Goal: Information Seeking & Learning: Learn about a topic

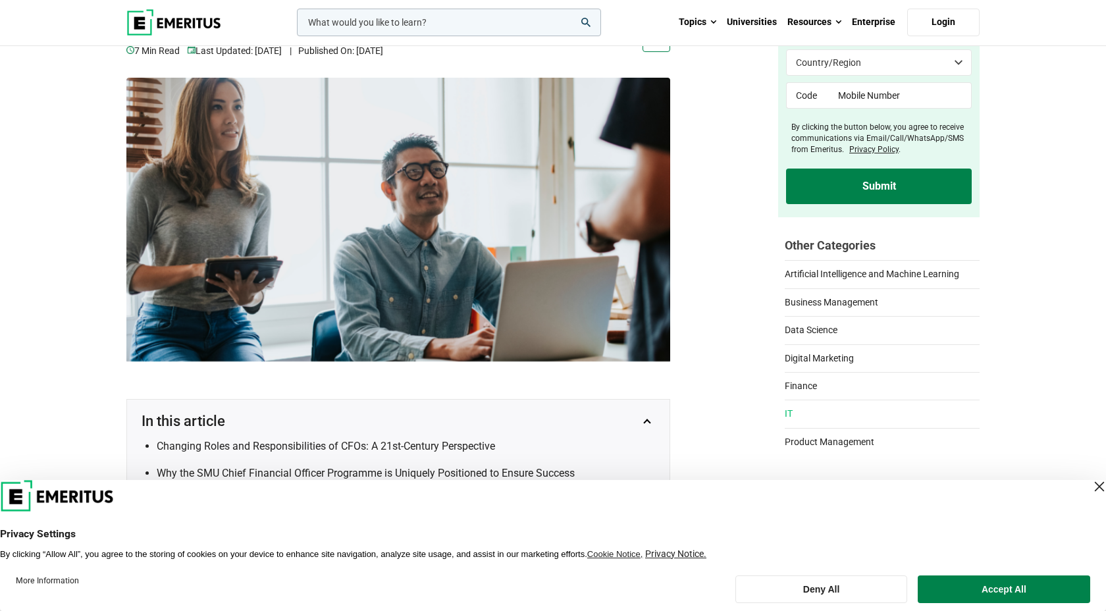
scroll to position [160, 0]
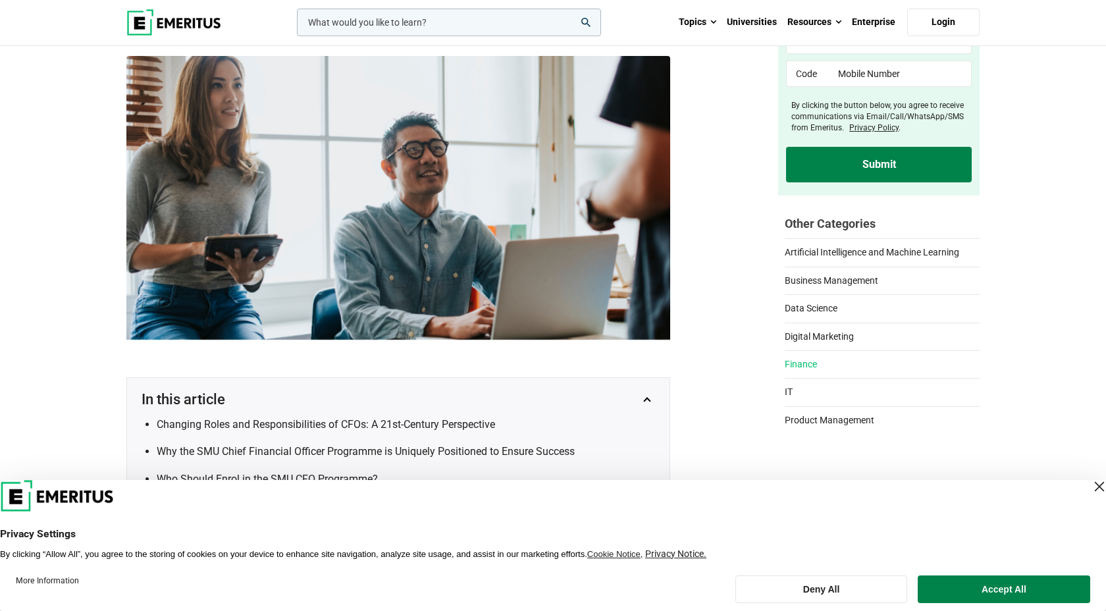
click at [810, 369] on link "Finance" at bounding box center [882, 360] width 195 height 21
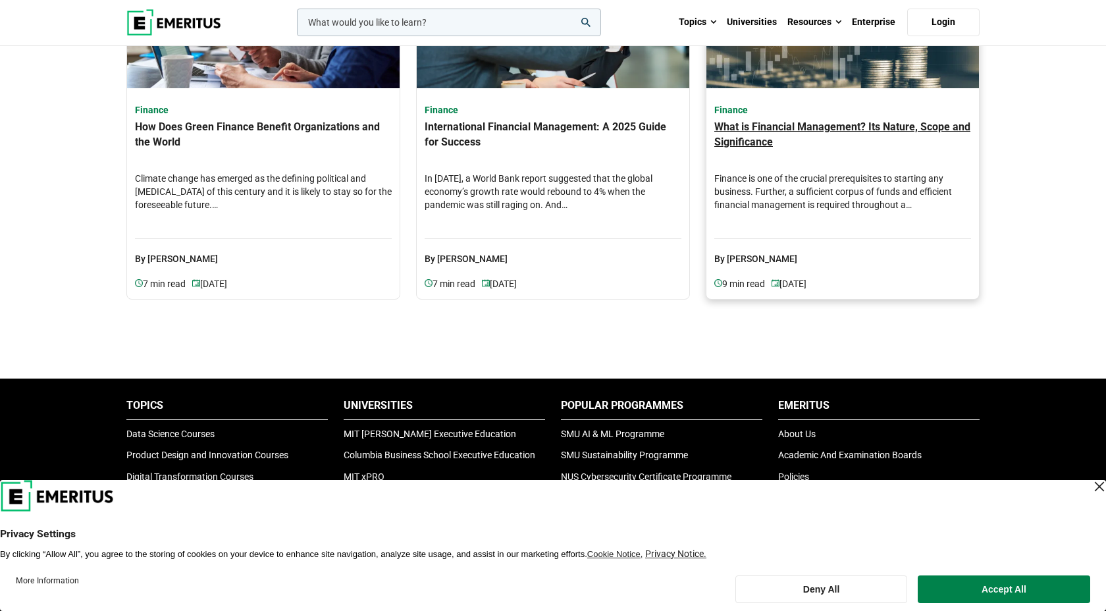
click at [777, 129] on h4 "What is Financial Management? Its Nature, Scope and Significance" at bounding box center [842, 143] width 257 height 46
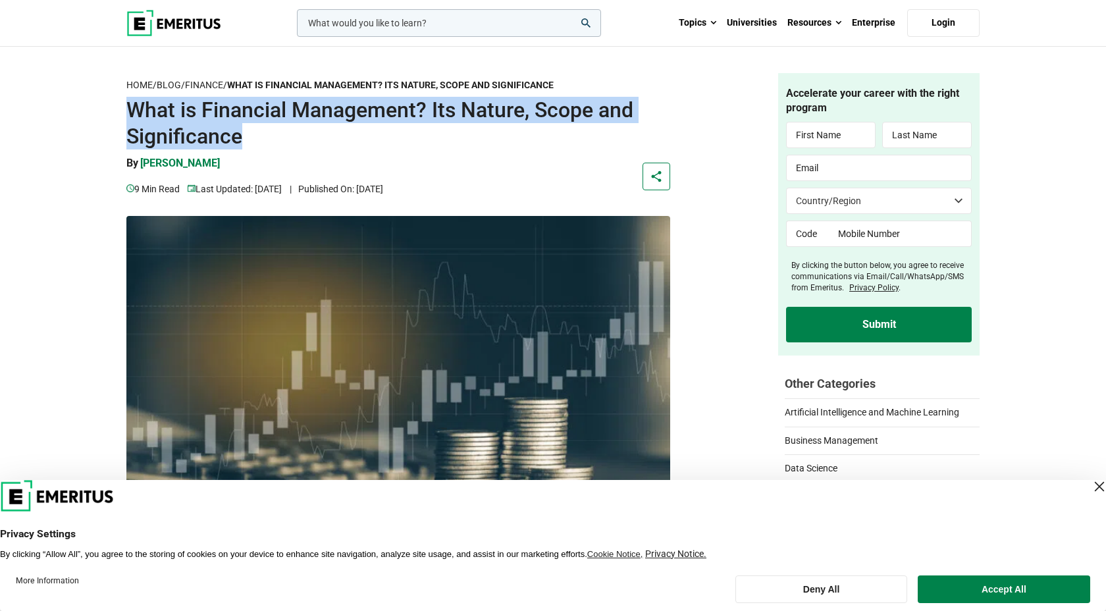
drag, startPoint x: 131, startPoint y: 110, endPoint x: 259, endPoint y: 142, distance: 131.7
click at [259, 142] on h1 "What is Financial Management? Its Nature, Scope and Significance" at bounding box center [398, 123] width 544 height 53
copy h1 "What is Financial Management? Its Nature, Scope and Significance"
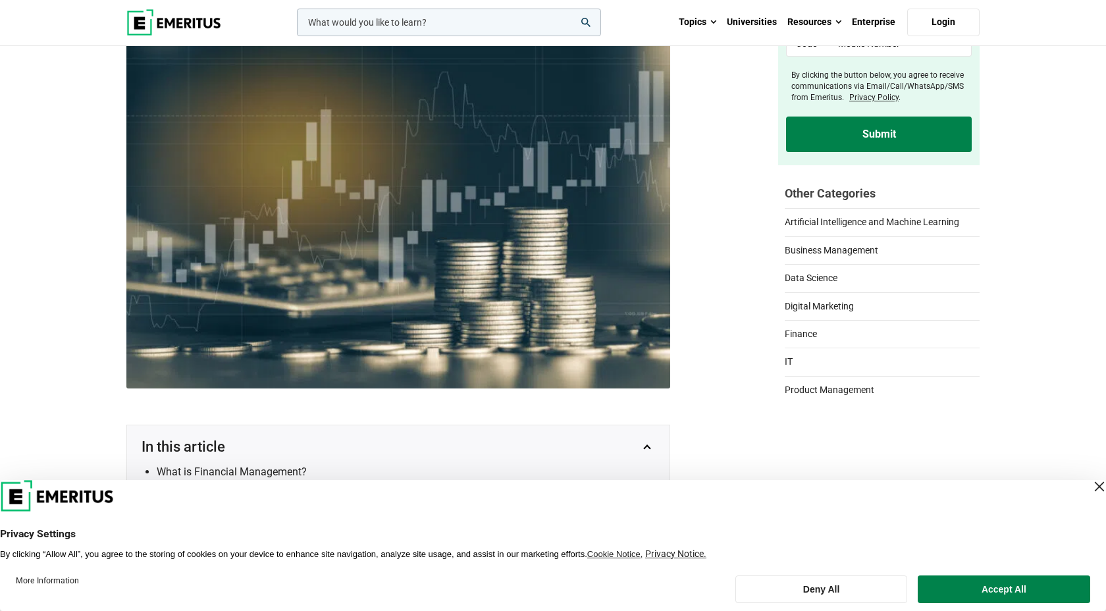
scroll to position [377, 0]
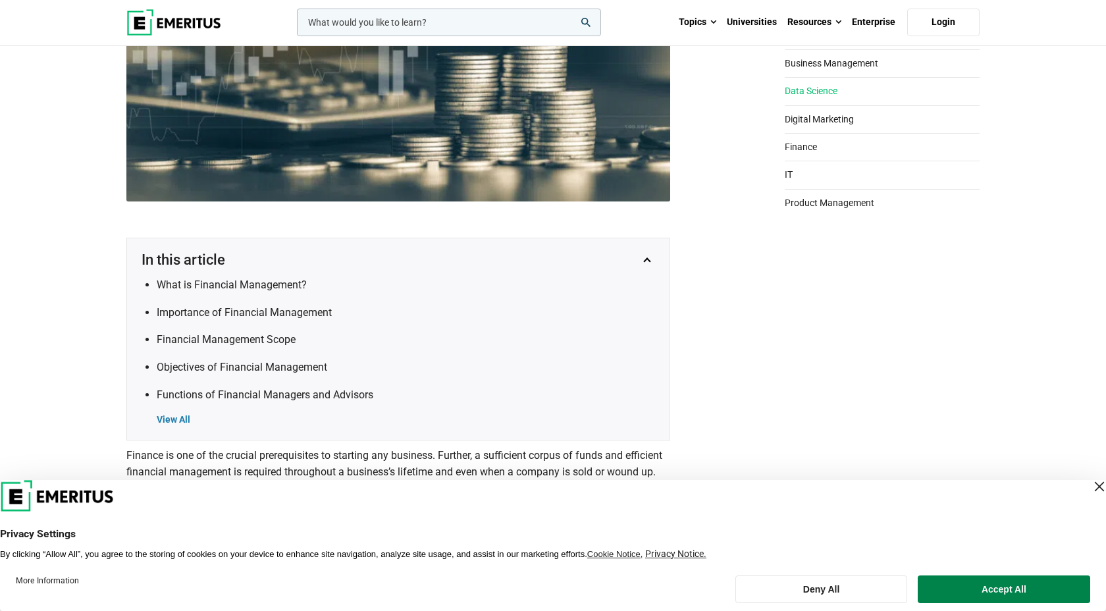
click at [810, 97] on link "Data Science" at bounding box center [882, 87] width 195 height 21
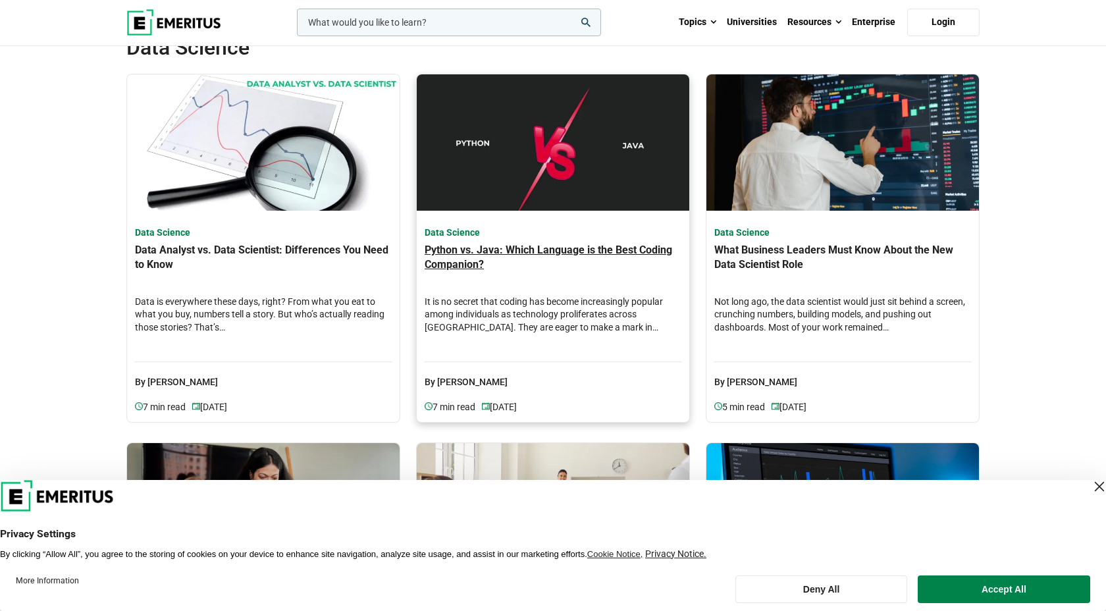
scroll to position [78, 0]
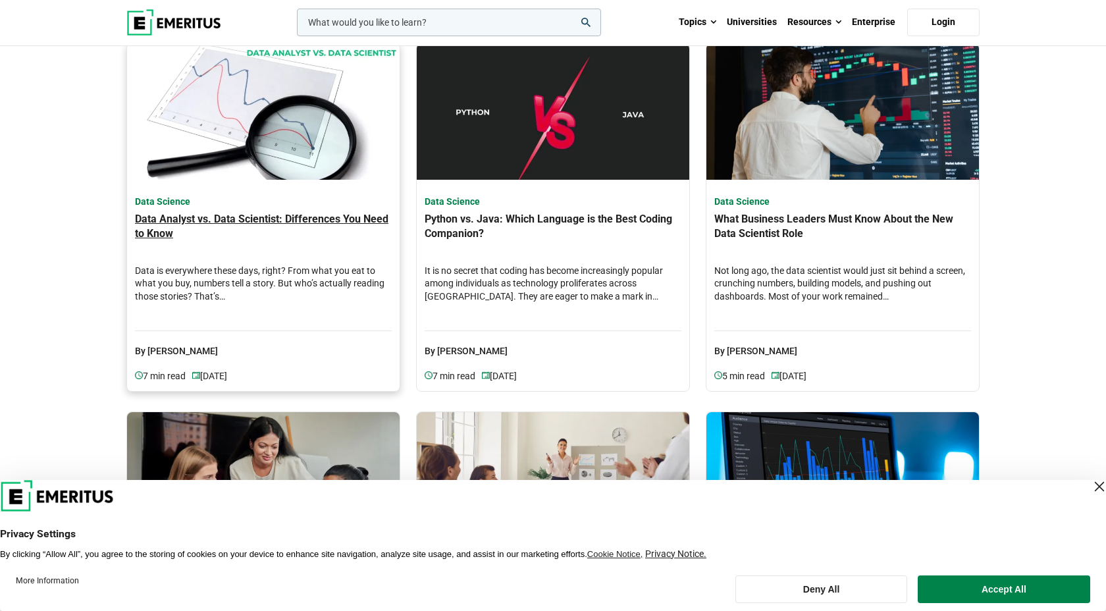
click at [248, 225] on h4 "Data Analyst vs. Data Scientist: Differences You Need to Know" at bounding box center [263, 235] width 257 height 46
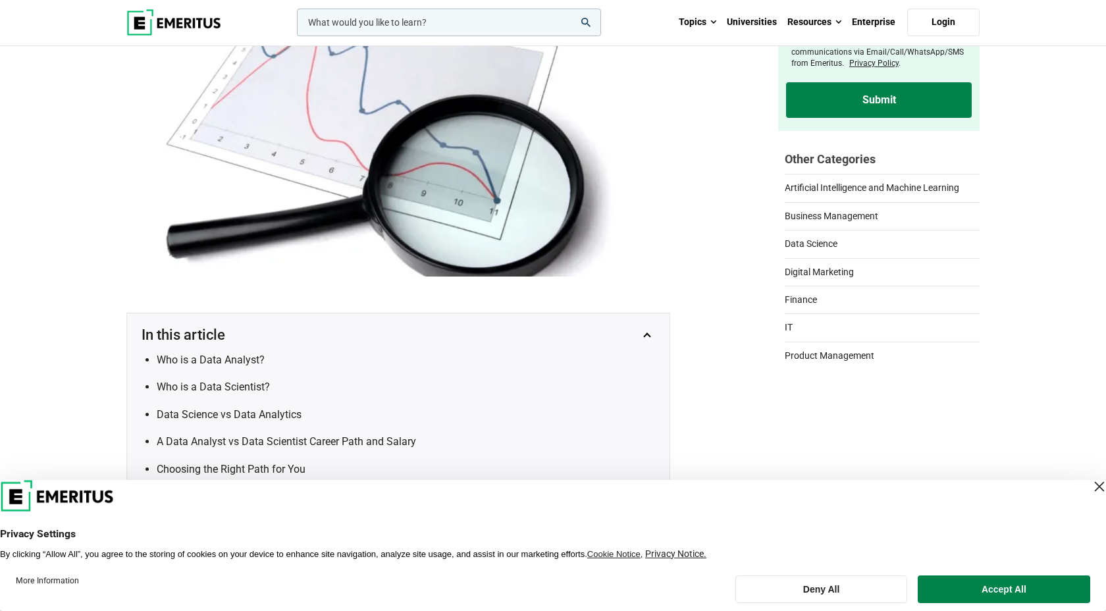
scroll to position [289, 0]
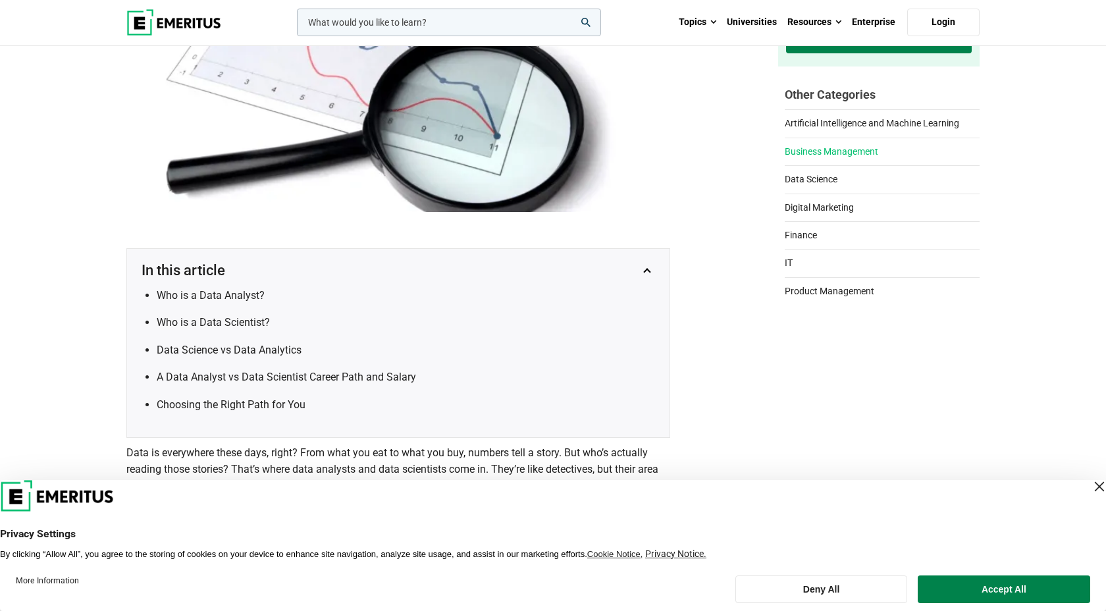
click at [824, 153] on link "Business Management" at bounding box center [882, 148] width 195 height 21
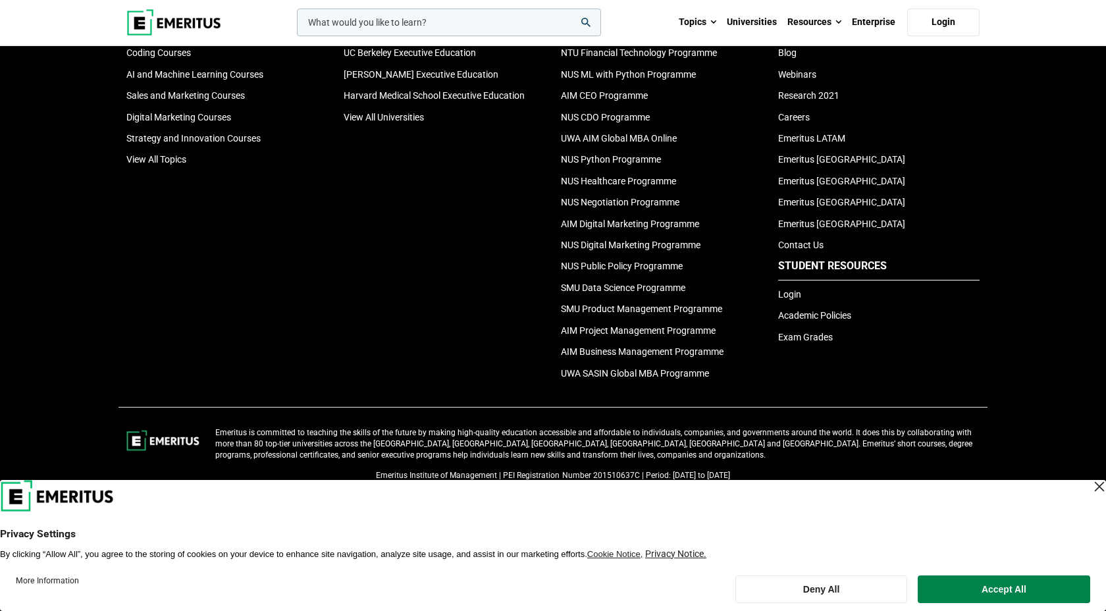
scroll to position [1469, 0]
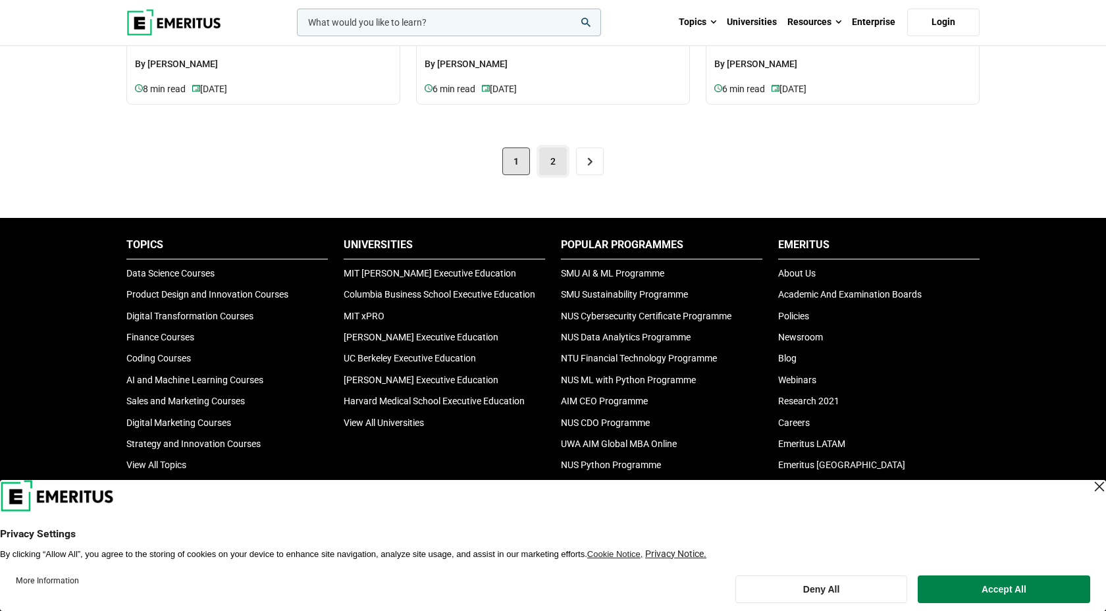
click at [551, 163] on link "2" at bounding box center [553, 161] width 28 height 28
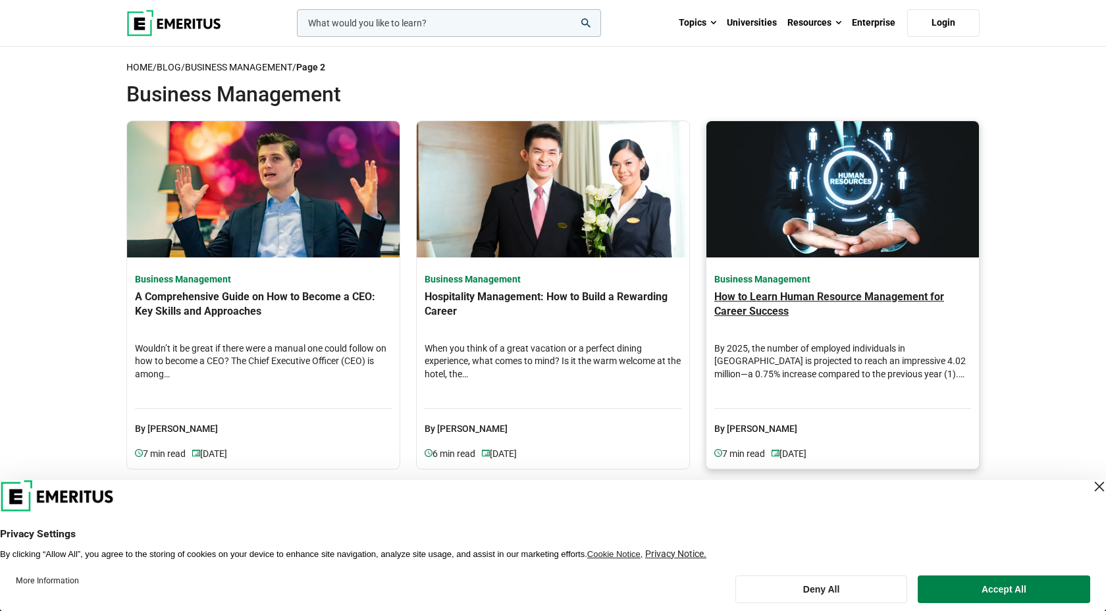
click at [869, 317] on h4 "How to Learn Human Resource Management for Career Success" at bounding box center [842, 313] width 257 height 46
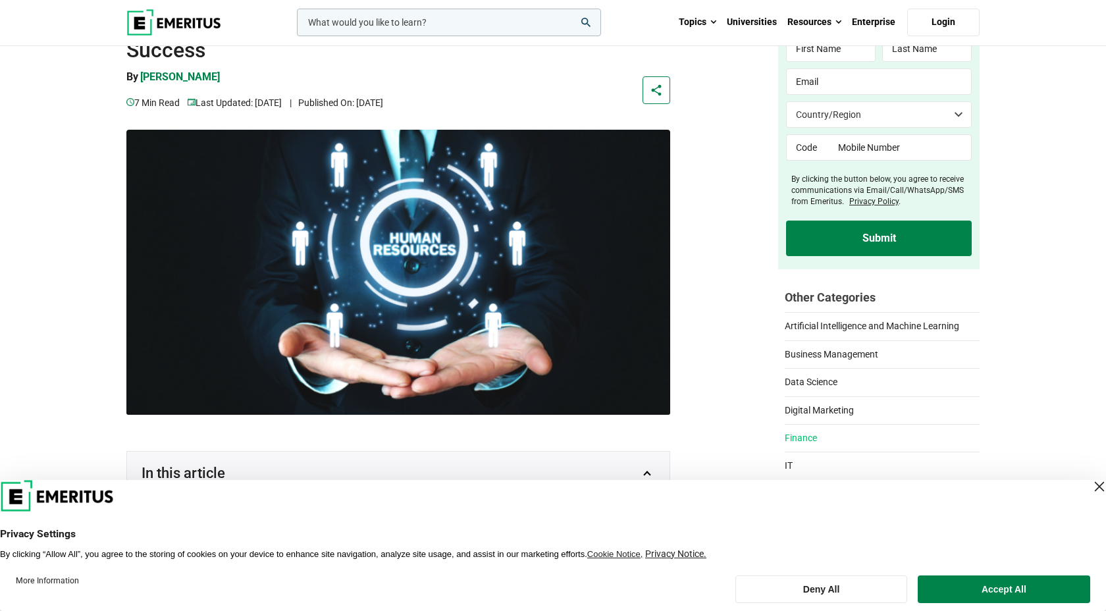
click at [811, 434] on link "Finance" at bounding box center [882, 434] width 195 height 21
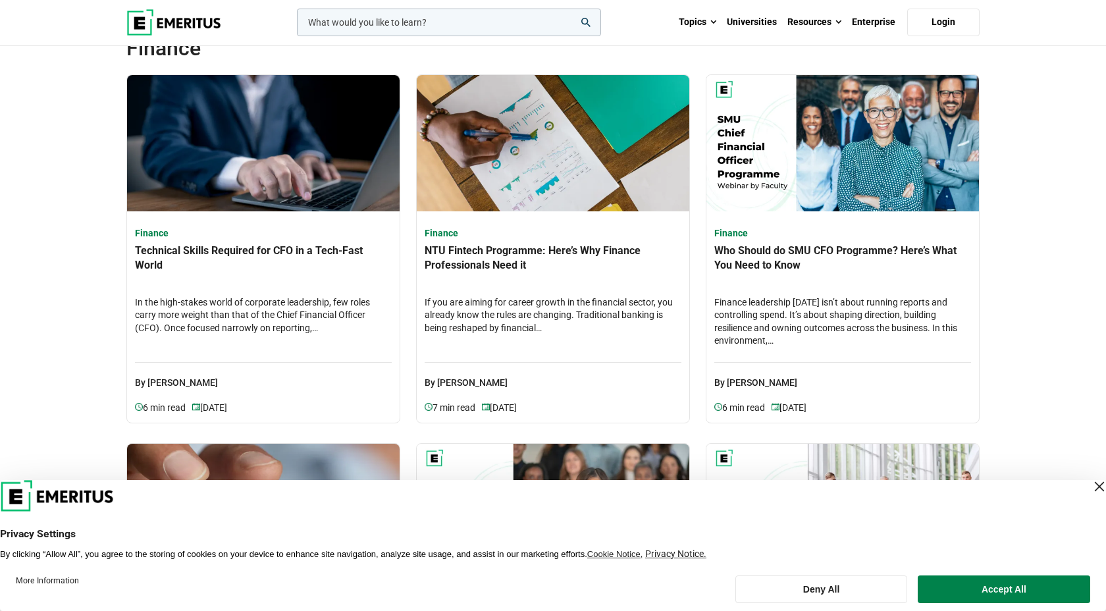
scroll to position [62, 0]
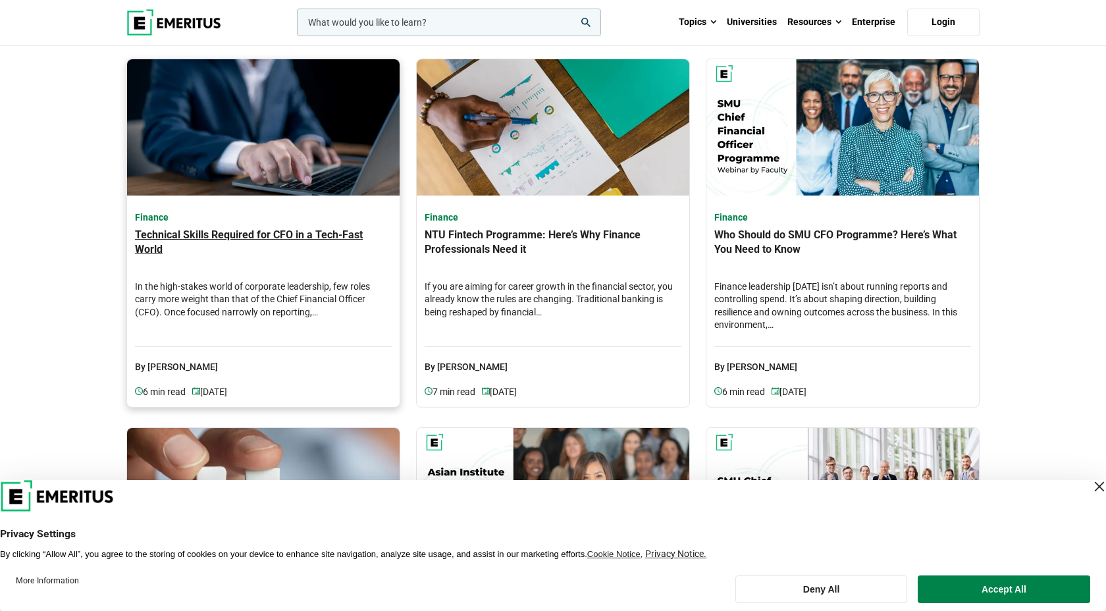
click at [256, 220] on h4 "Finance" at bounding box center [263, 217] width 257 height 13
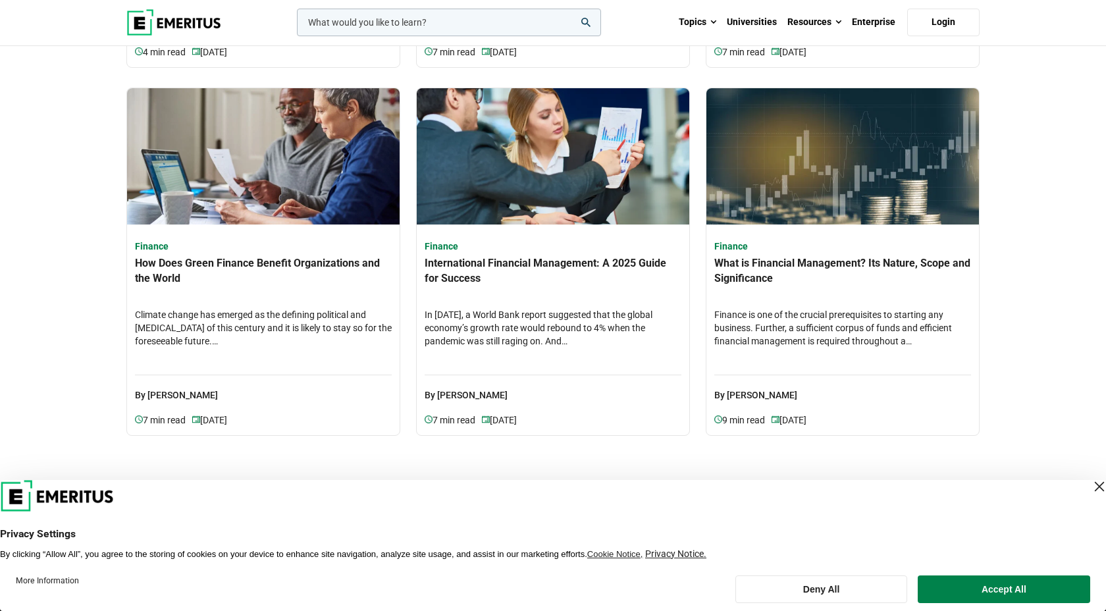
scroll to position [1161, 0]
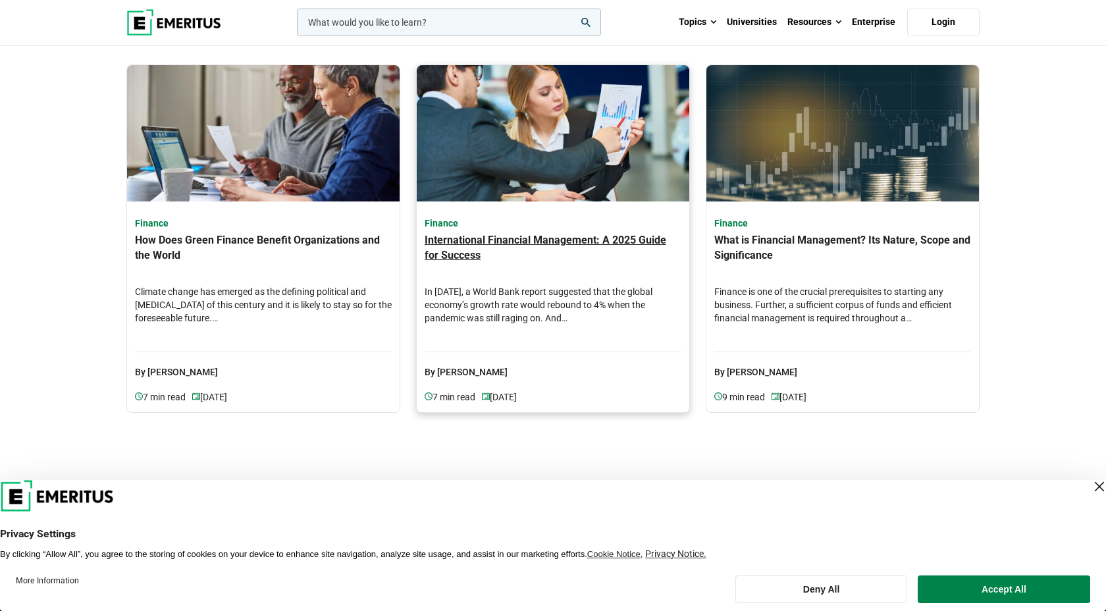
click at [494, 249] on h4 "International Financial Management: A 2025 Guide for Success" at bounding box center [552, 256] width 257 height 46
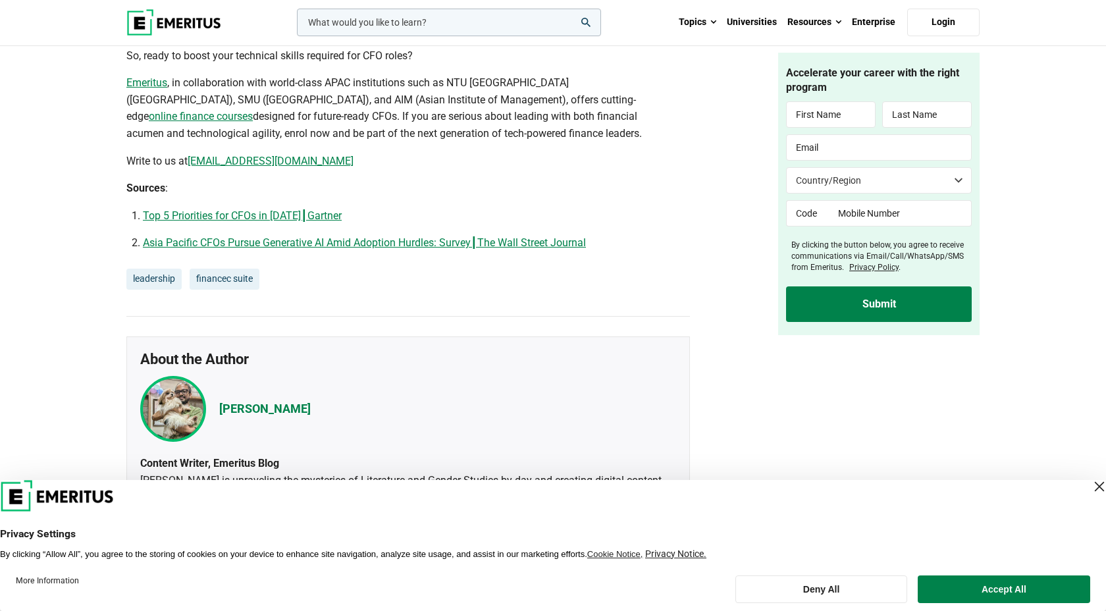
scroll to position [2215, 0]
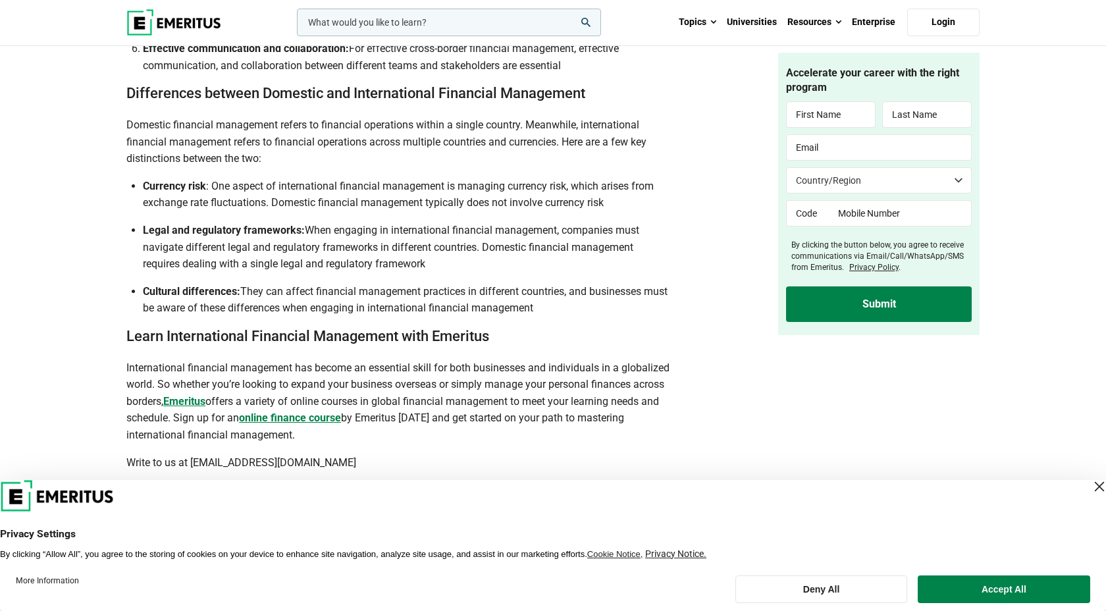
scroll to position [3100, 0]
